Goal: Task Accomplishment & Management: Use online tool/utility

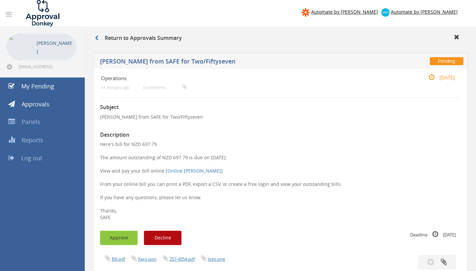
click at [113, 240] on button "Approve" at bounding box center [119, 238] width 38 height 14
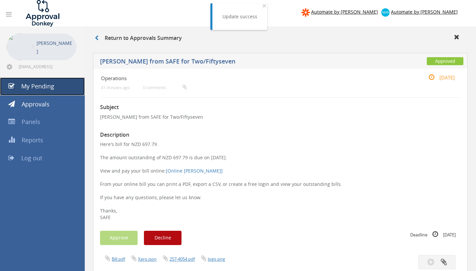
click at [59, 89] on link "My Pending" at bounding box center [42, 86] width 85 height 18
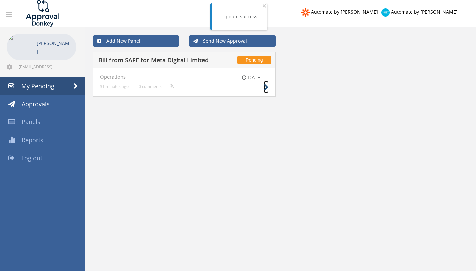
click at [267, 89] on icon at bounding box center [266, 87] width 5 height 7
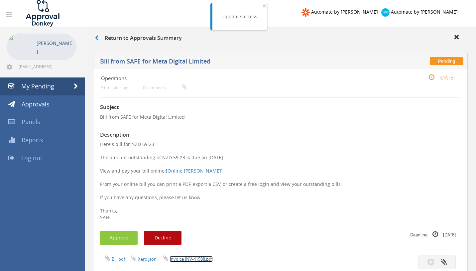
click at [180, 262] on link "Invoice INV-41988.pdf" at bounding box center [191, 259] width 43 height 6
click at [124, 238] on button "Approve" at bounding box center [119, 238] width 38 height 14
